Goal: Information Seeking & Learning: Learn about a topic

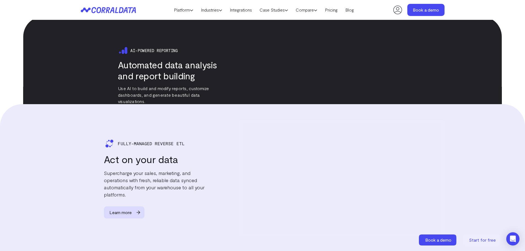
scroll to position [2341, 0]
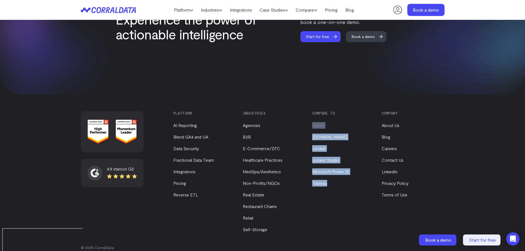
drag, startPoint x: 341, startPoint y: 175, endPoint x: 312, endPoint y: 116, distance: 65.7
click at [312, 116] on ul "Domo Funnel.io Looker Looker Studio Microsoft Power BI Tableau" at bounding box center [342, 150] width 60 height 71
copy ul "Domo Funnel.io Looker Looker Studio Microsoft Power BI Tableau"
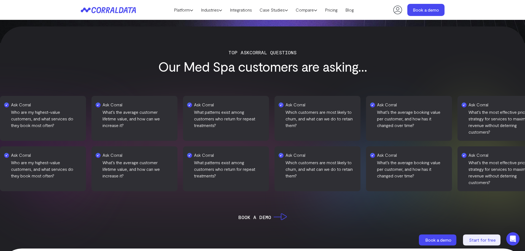
scroll to position [264, 0]
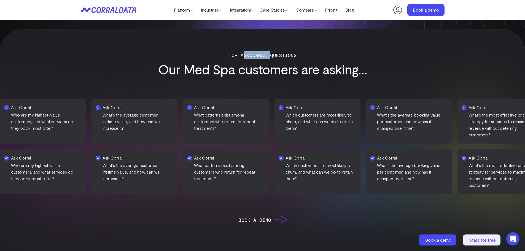
drag, startPoint x: 269, startPoint y: 55, endPoint x: 242, endPoint y: 58, distance: 27.2
click at [242, 58] on p "Top ASKCorral Questions" at bounding box center [262, 55] width 358 height 8
click at [240, 56] on p "Top ASKCorral Questions" at bounding box center [262, 55] width 358 height 8
drag, startPoint x: 240, startPoint y: 54, endPoint x: 266, endPoint y: 55, distance: 25.9
click at [266, 55] on p "Top ASKCorral Questions" at bounding box center [262, 55] width 358 height 8
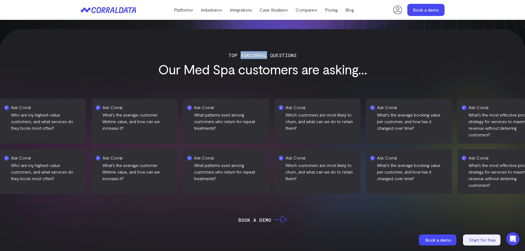
click at [266, 55] on p "Top ASKCorral Questions" at bounding box center [262, 55] width 358 height 8
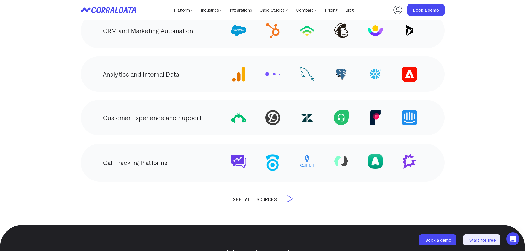
scroll to position [953, 0]
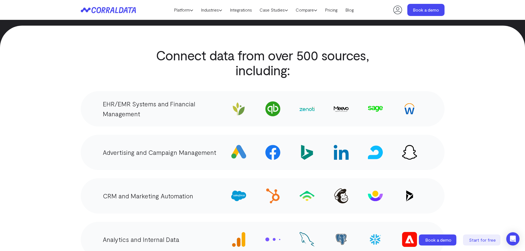
click at [334, 52] on h2 "Connect data from over 500 sources, including:" at bounding box center [262, 63] width 225 height 30
click at [462, 120] on section "Connect data from over 500 sources, including: EHR/EMR Systems and Financial Ma…" at bounding box center [262, 208] width 525 height 365
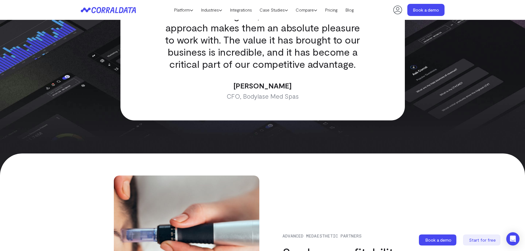
scroll to position [1724, 0]
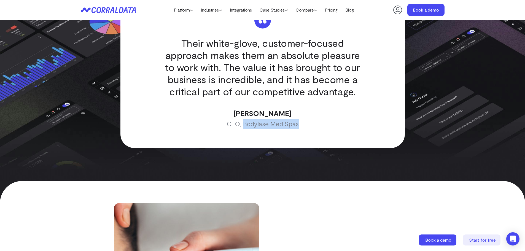
drag, startPoint x: 243, startPoint y: 116, endPoint x: 299, endPoint y: 121, distance: 55.9
click at [299, 121] on p "CFO, Bodylase Med Spas" at bounding box center [263, 124] width 206 height 10
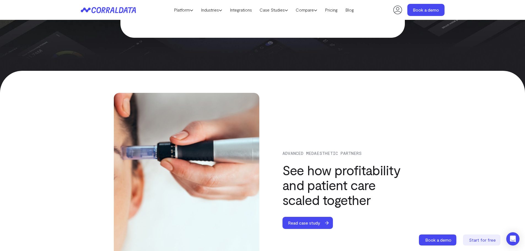
scroll to position [1917, 0]
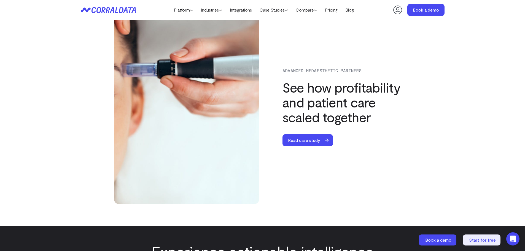
click at [352, 106] on h2 "See how profitability and patient care scaled together" at bounding box center [348, 102] width 132 height 45
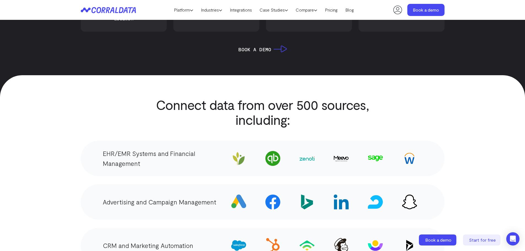
scroll to position [897, 0]
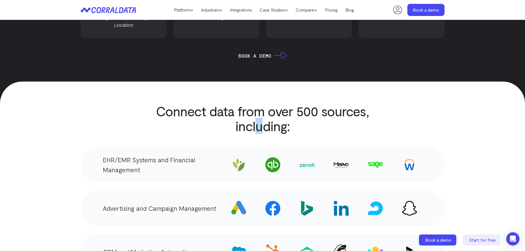
drag, startPoint x: 257, startPoint y: 122, endPoint x: 266, endPoint y: 113, distance: 12.9
click at [266, 113] on h2 "Connect data from over 500 sources, including:" at bounding box center [262, 119] width 225 height 30
click at [266, 107] on h2 "Connect data from over 500 sources, including:" at bounding box center [262, 119] width 225 height 30
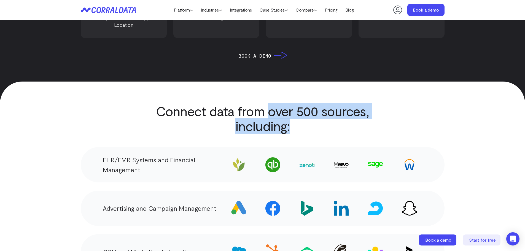
drag, startPoint x: 269, startPoint y: 105, endPoint x: 288, endPoint y: 121, distance: 25.8
click at [288, 121] on h2 "Connect data from over 500 sources, including:" at bounding box center [262, 119] width 225 height 30
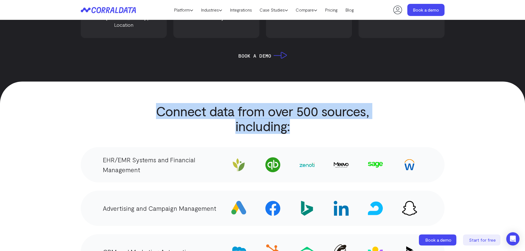
drag, startPoint x: 291, startPoint y: 121, endPoint x: 152, endPoint y: 97, distance: 141.1
click at [152, 104] on h2 "Connect data from over 500 sources, including:" at bounding box center [262, 119] width 225 height 30
click at [155, 104] on h2 "Connect data from over 500 sources, including:" at bounding box center [262, 119] width 225 height 30
drag, startPoint x: 157, startPoint y: 103, endPoint x: 300, endPoint y: 120, distance: 144.0
click at [300, 120] on h2 "Connect data from over 500 sources, including:" at bounding box center [262, 119] width 225 height 30
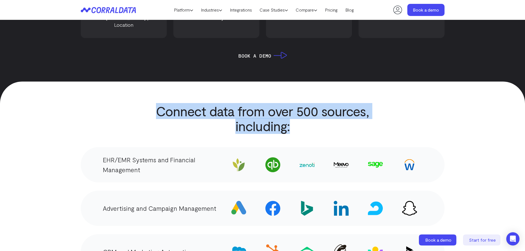
click at [300, 120] on h2 "Connect data from over 500 sources, including:" at bounding box center [262, 119] width 225 height 30
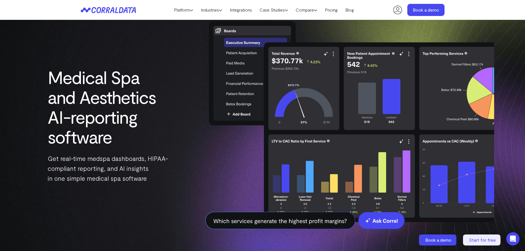
scroll to position [44, 0]
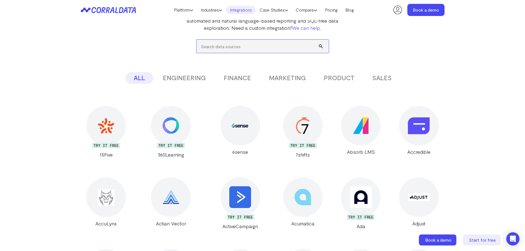
click at [265, 45] on input "search" at bounding box center [262, 46] width 132 height 13
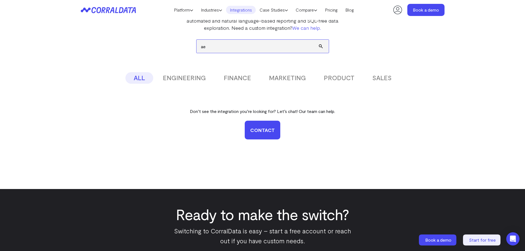
type input "a"
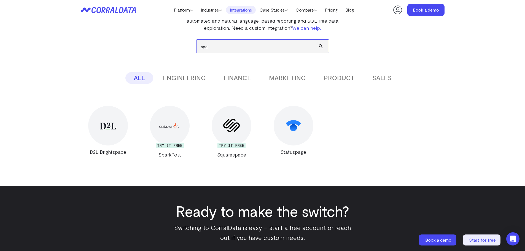
type input "spa"
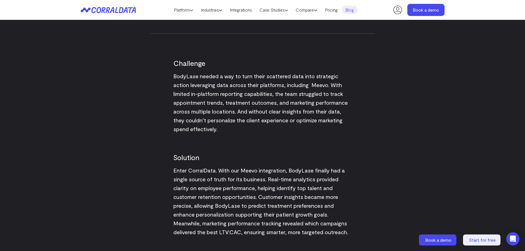
drag, startPoint x: 404, startPoint y: 110, endPoint x: 393, endPoint y: 142, distance: 33.7
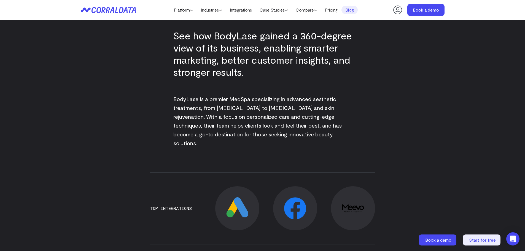
scroll to position [236, 0]
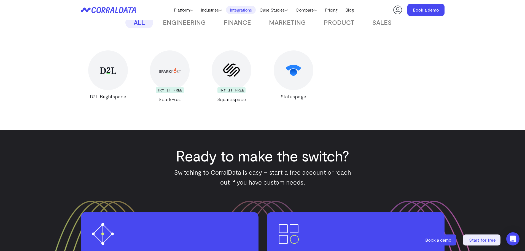
scroll to position [126, 0]
